Goal: Find specific page/section: Find specific page/section

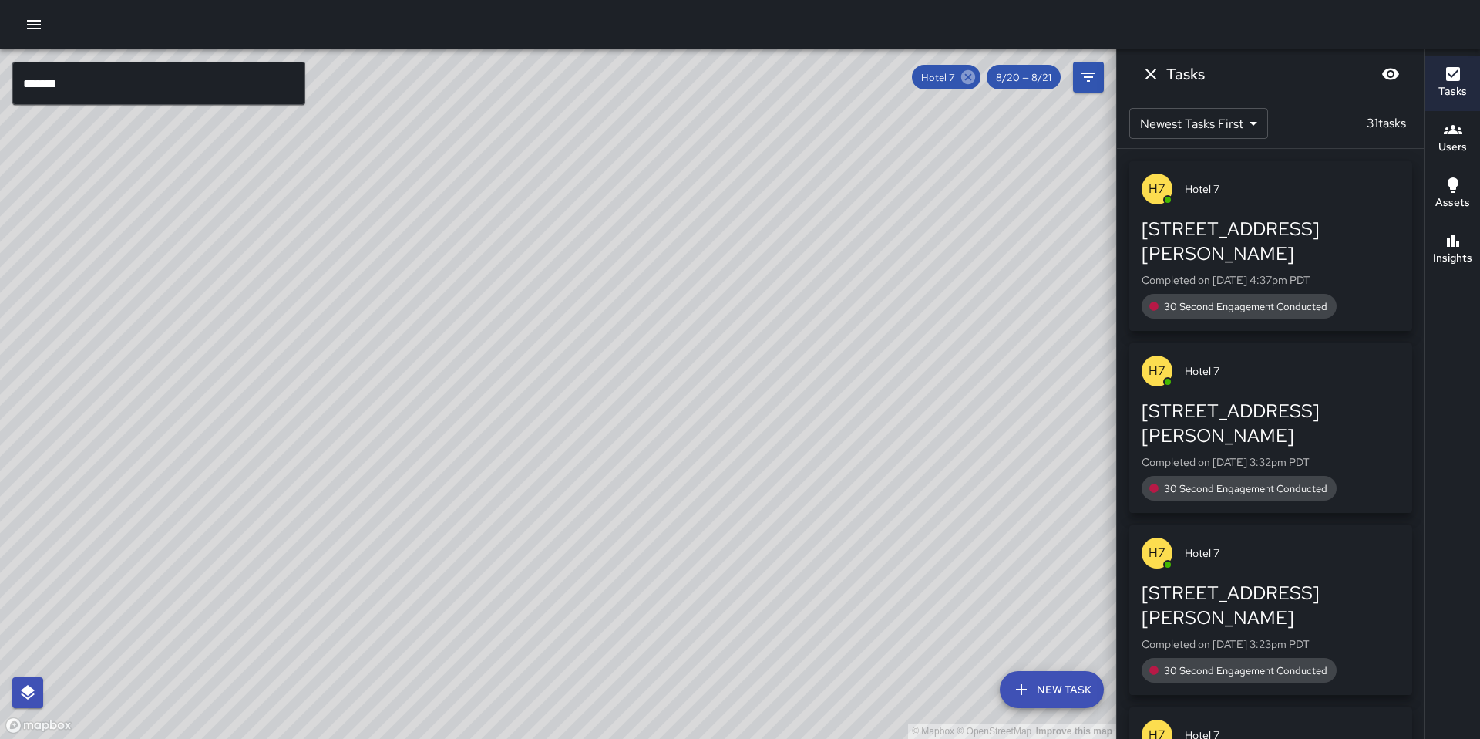
click at [968, 77] on icon at bounding box center [968, 77] width 17 height 17
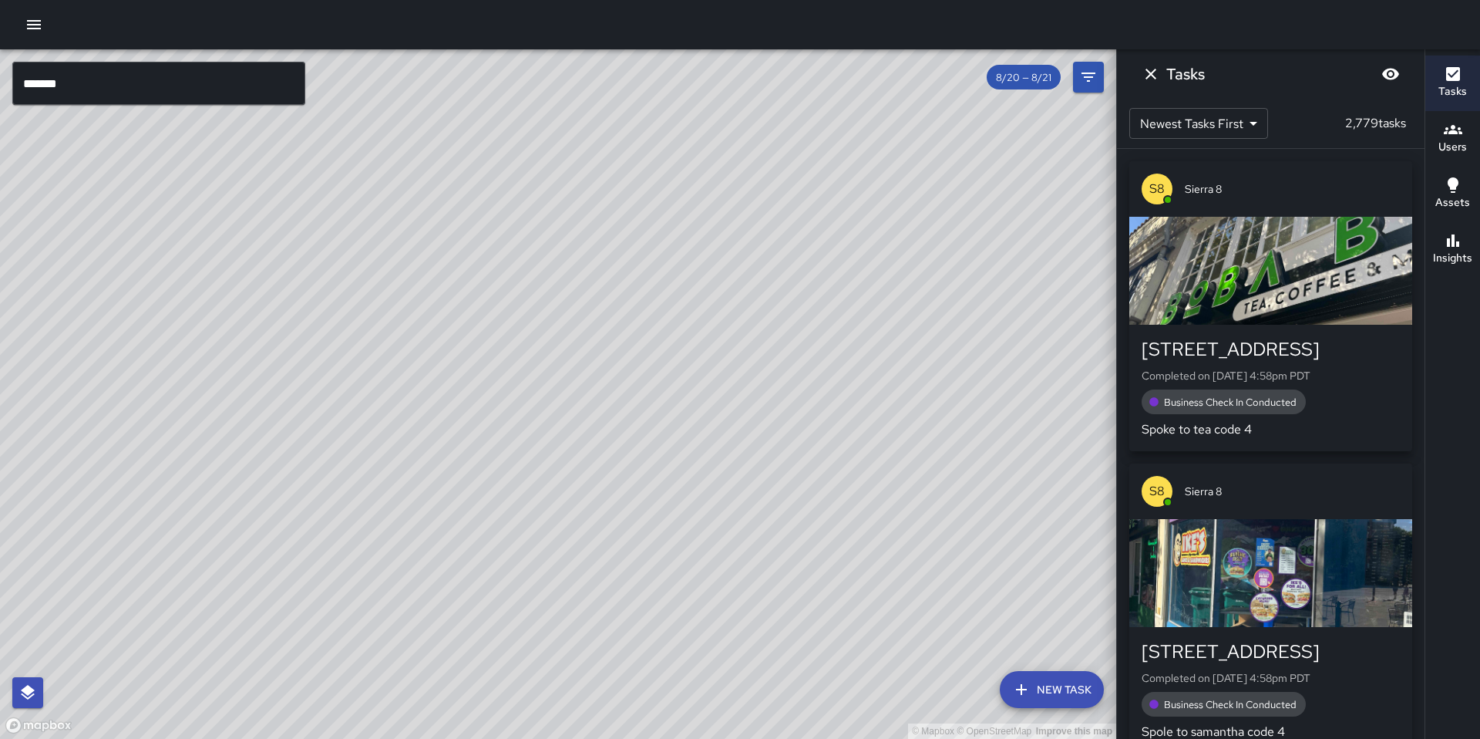
drag, startPoint x: 487, startPoint y: 445, endPoint x: 739, endPoint y: 237, distance: 326.4
click at [735, 243] on div "© Mapbox © OpenStreetMap Improve this map" at bounding box center [558, 393] width 1116 height 689
drag, startPoint x: 624, startPoint y: 429, endPoint x: 773, endPoint y: 231, distance: 248.9
click at [779, 220] on div "© Mapbox © OpenStreetMap Improve this map" at bounding box center [558, 393] width 1116 height 689
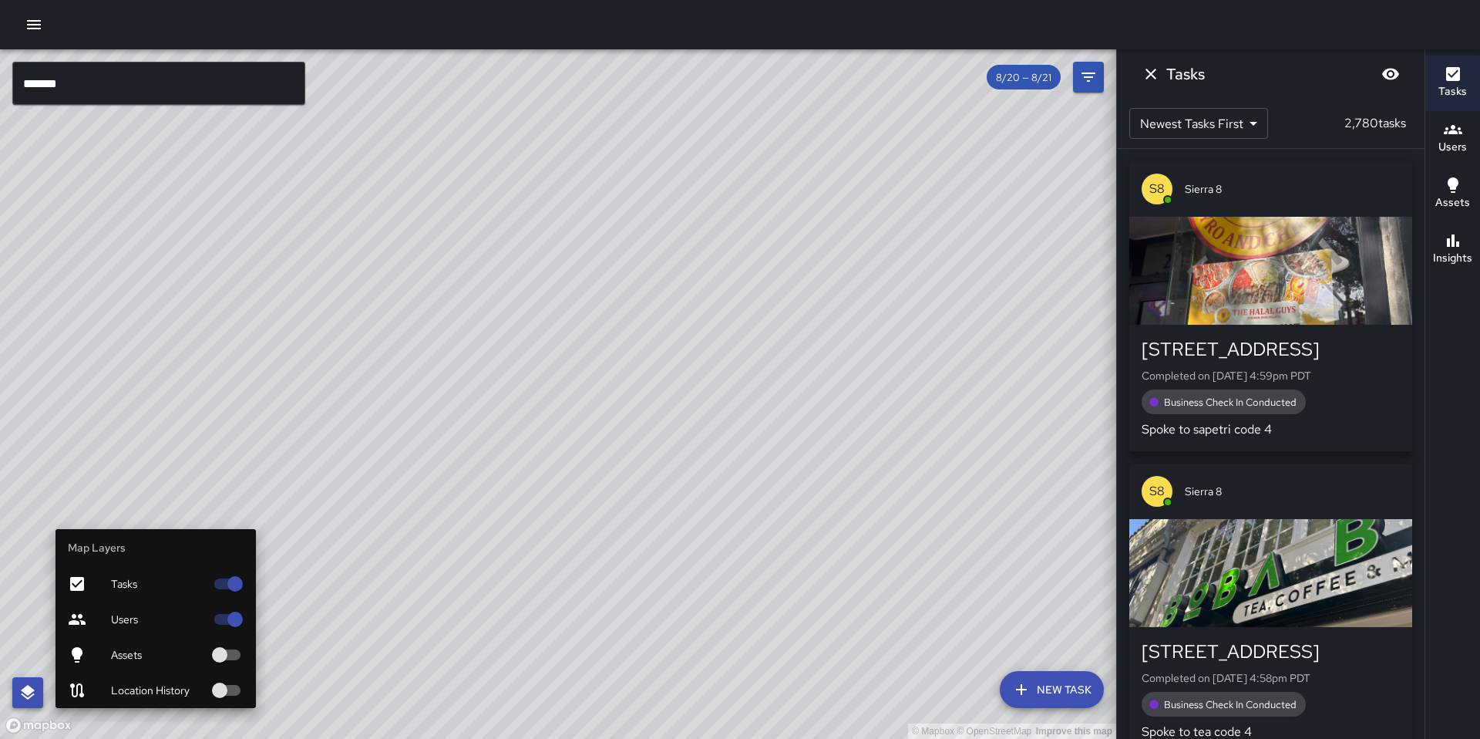
click at [34, 698] on icon "button" at bounding box center [28, 692] width 19 height 19
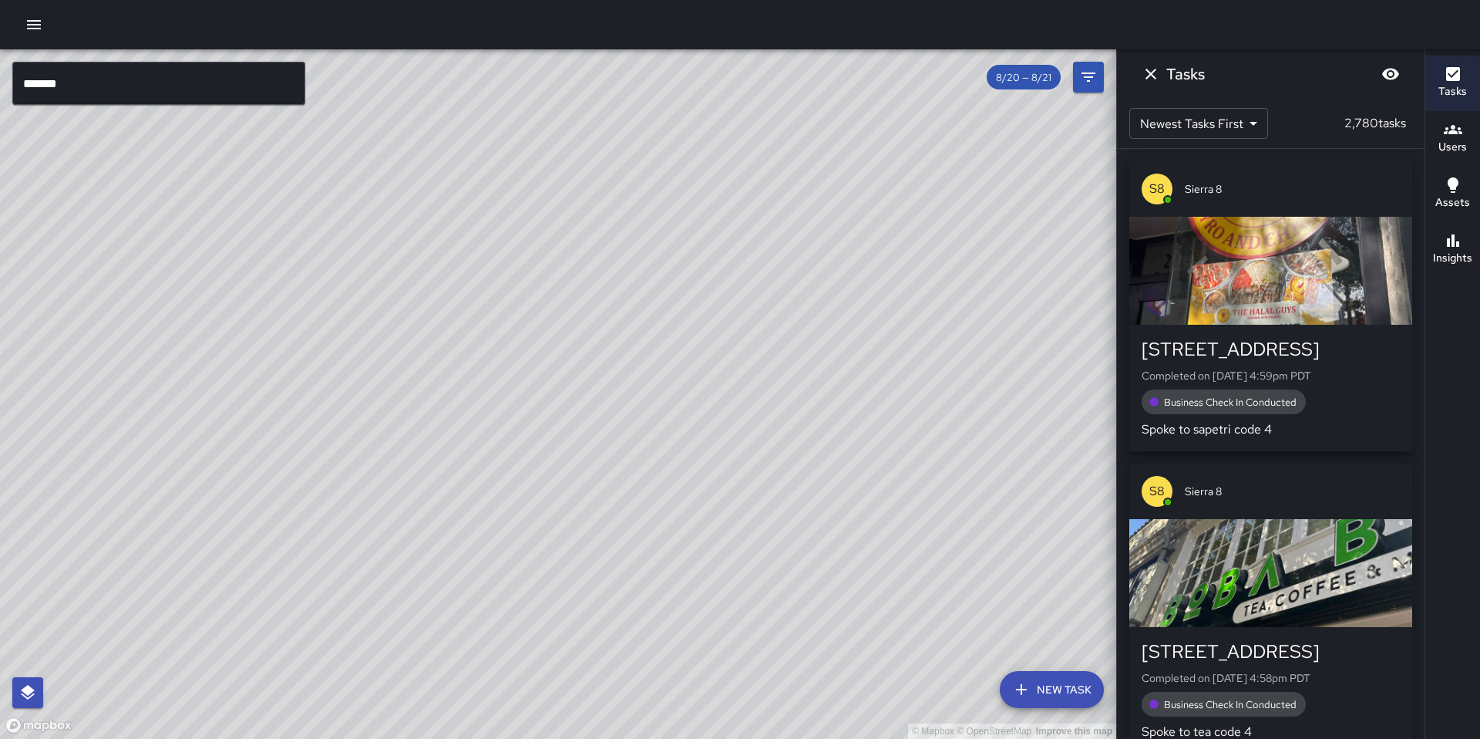
drag, startPoint x: 294, startPoint y: 609, endPoint x: 558, endPoint y: 361, distance: 362.7
click at [563, 361] on div "© Mapbox © OpenStreetMap Improve this map" at bounding box center [558, 393] width 1116 height 689
drag, startPoint x: 469, startPoint y: 459, endPoint x: 509, endPoint y: 296, distance: 167.3
click at [424, 301] on div "© Mapbox © OpenStreetMap Improve this map" at bounding box center [558, 393] width 1116 height 689
drag, startPoint x: 453, startPoint y: 371, endPoint x: 611, endPoint y: 249, distance: 198.9
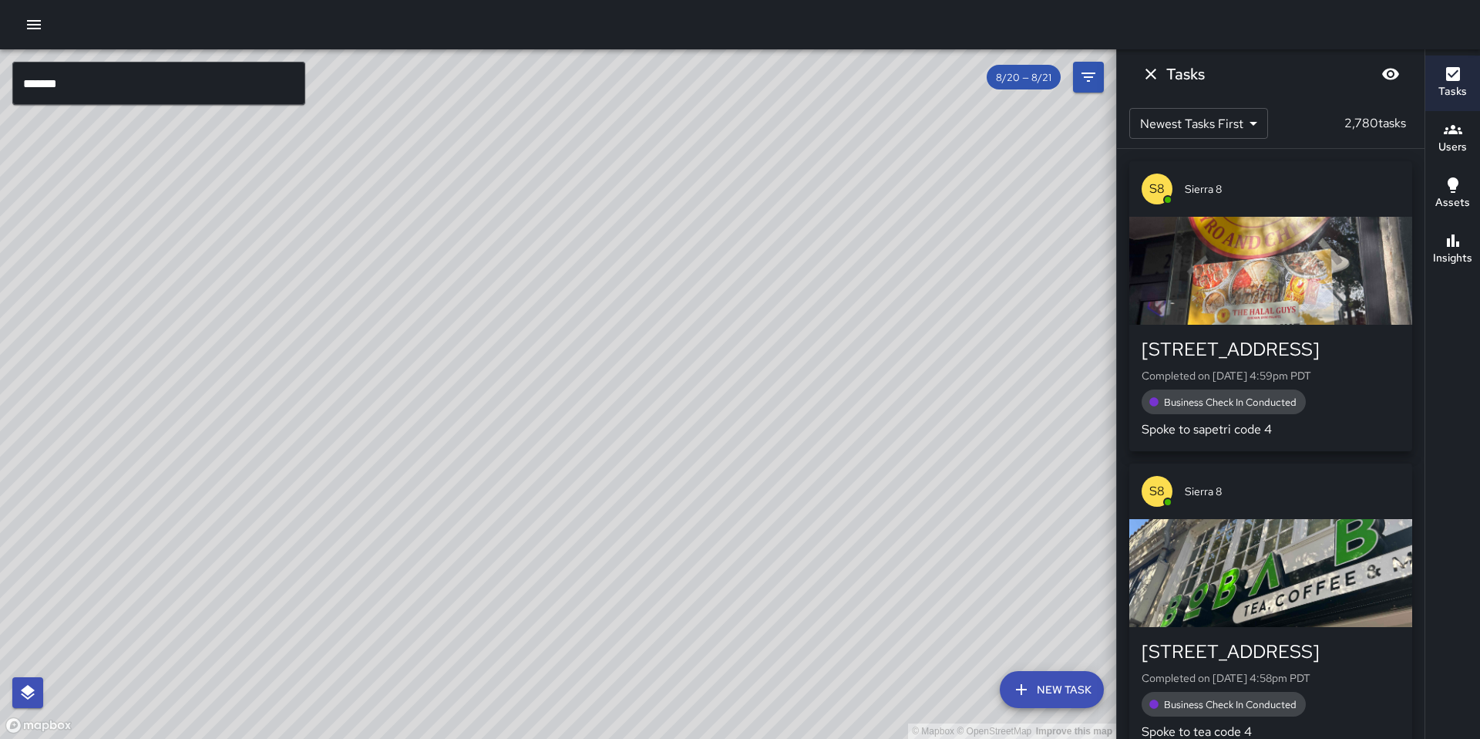
click at [610, 251] on div "© Mapbox © OpenStreetMap Improve this map" at bounding box center [558, 393] width 1116 height 689
drag, startPoint x: 426, startPoint y: 479, endPoint x: 734, endPoint y: 244, distance: 386.7
click at [728, 247] on div "© Mapbox © OpenStreetMap Improve this map" at bounding box center [558, 393] width 1116 height 689
drag, startPoint x: 531, startPoint y: 382, endPoint x: 399, endPoint y: 262, distance: 177.9
click at [400, 264] on div "© Mapbox © OpenStreetMap Improve this map" at bounding box center [558, 393] width 1116 height 689
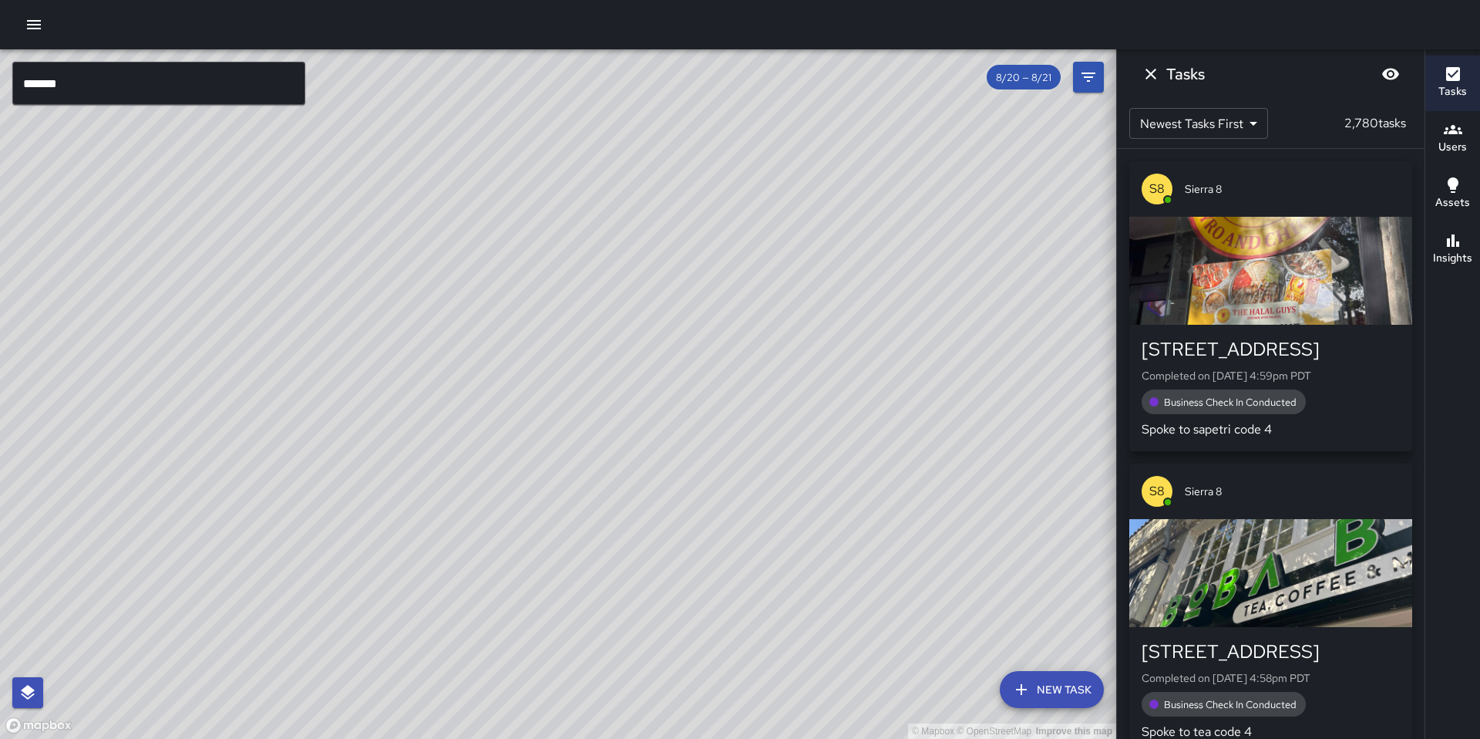
drag, startPoint x: 486, startPoint y: 452, endPoint x: 482, endPoint y: 309, distance: 142.7
click at [483, 311] on div "© Mapbox © OpenStreetMap Improve this map" at bounding box center [558, 393] width 1116 height 689
drag, startPoint x: 455, startPoint y: 448, endPoint x: 453, endPoint y: 406, distance: 42.4
click at [453, 406] on div "© Mapbox © OpenStreetMap Improve this map" at bounding box center [558, 393] width 1116 height 689
drag, startPoint x: 398, startPoint y: 385, endPoint x: 795, endPoint y: 572, distance: 439.0
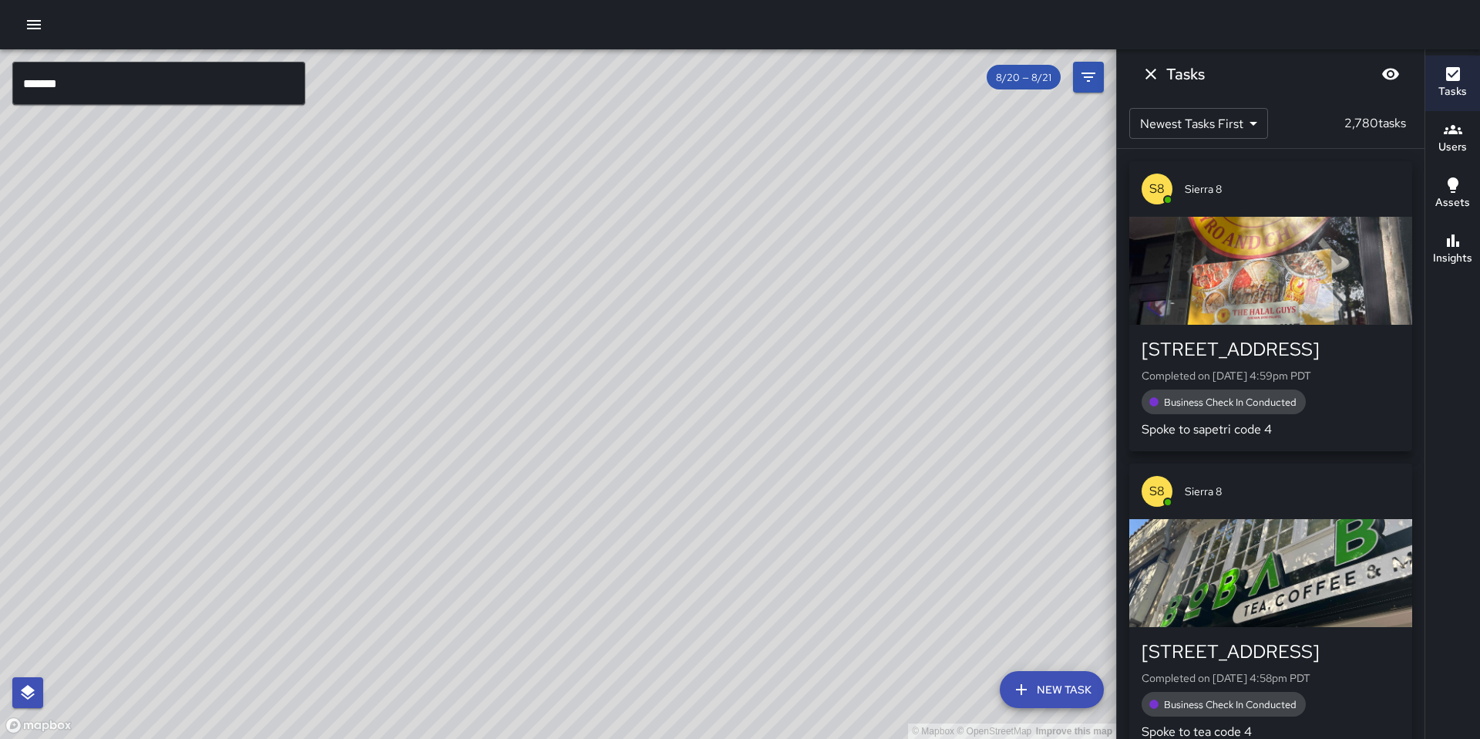
click at [793, 574] on div "© Mapbox © OpenStreetMap Improve this map" at bounding box center [558, 393] width 1116 height 689
drag, startPoint x: 510, startPoint y: 441, endPoint x: 643, endPoint y: 550, distance: 171.5
click at [643, 550] on div "© Mapbox © OpenStreetMap Improve this map" at bounding box center [558, 393] width 1116 height 689
drag, startPoint x: 457, startPoint y: 458, endPoint x: 486, endPoint y: 499, distance: 49.8
click at [486, 499] on div "© Mapbox © OpenStreetMap Improve this map" at bounding box center [558, 393] width 1116 height 689
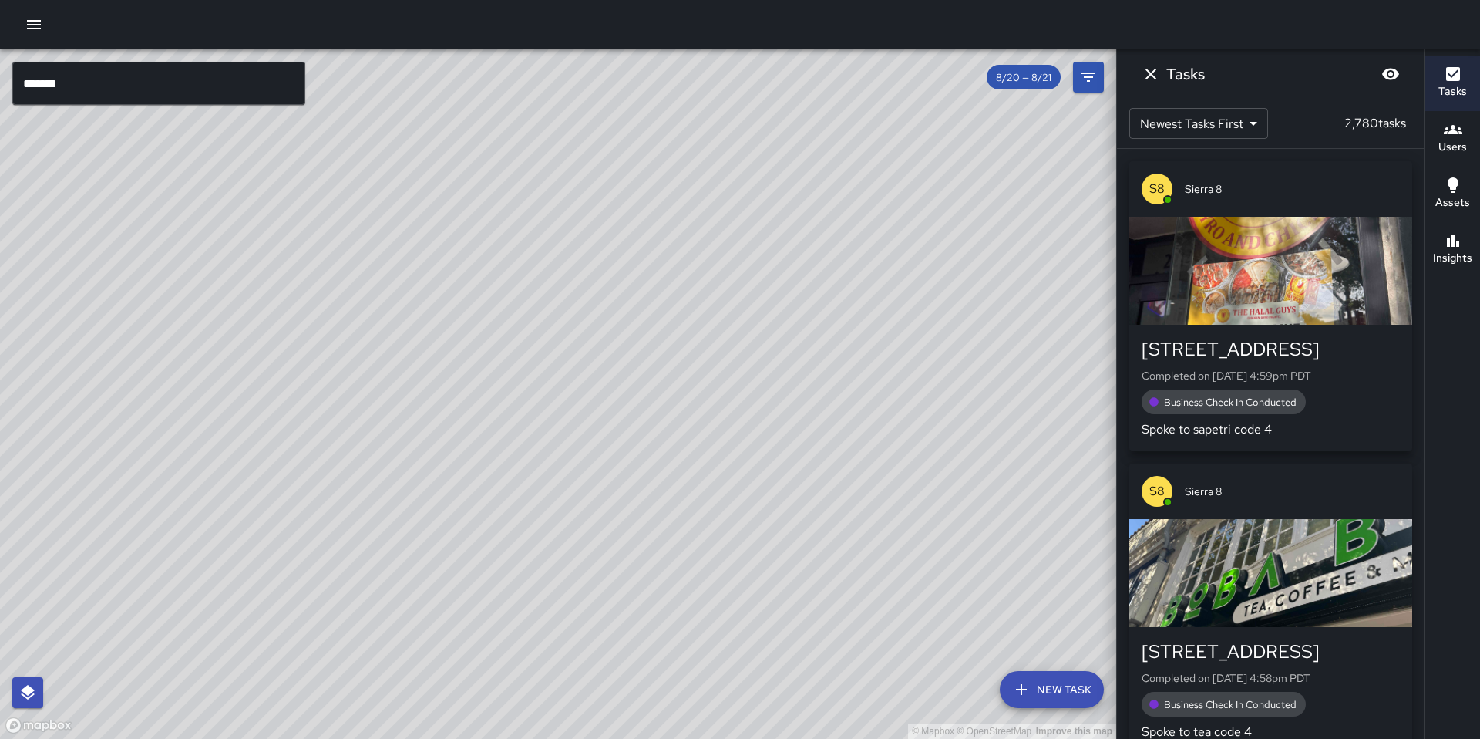
drag, startPoint x: 398, startPoint y: 355, endPoint x: 399, endPoint y: 402, distance: 47.0
click at [399, 402] on div "© Mapbox © OpenStreetMap Improve this map" at bounding box center [558, 393] width 1116 height 689
drag, startPoint x: 446, startPoint y: 513, endPoint x: 472, endPoint y: 412, distance: 104.1
click at [472, 412] on div "© Mapbox © OpenStreetMap Improve this map" at bounding box center [558, 393] width 1116 height 689
